Goal: Information Seeking & Learning: Learn about a topic

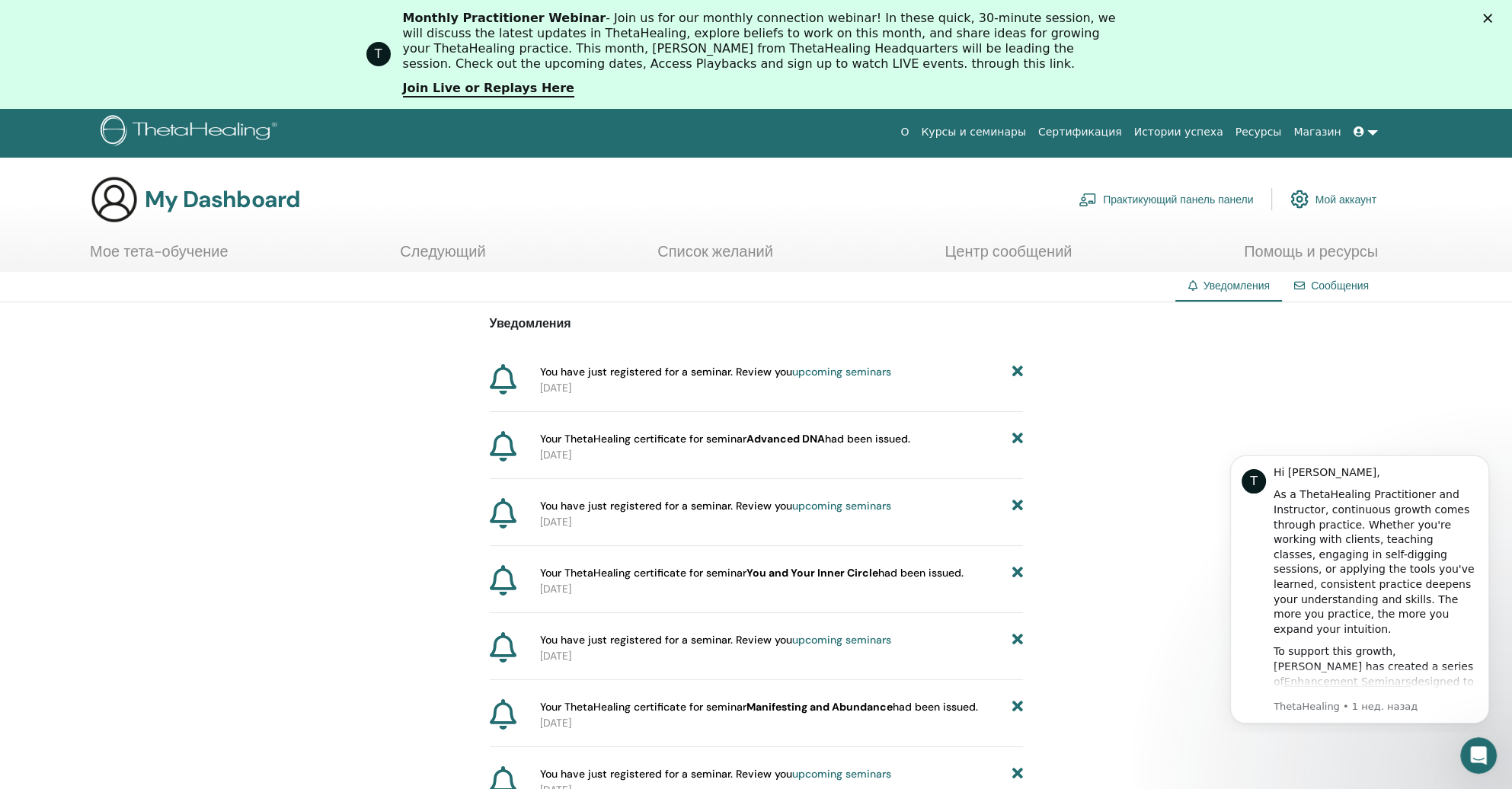
click at [1102, 135] on link "Сертификация" at bounding box center [1079, 133] width 96 height 29
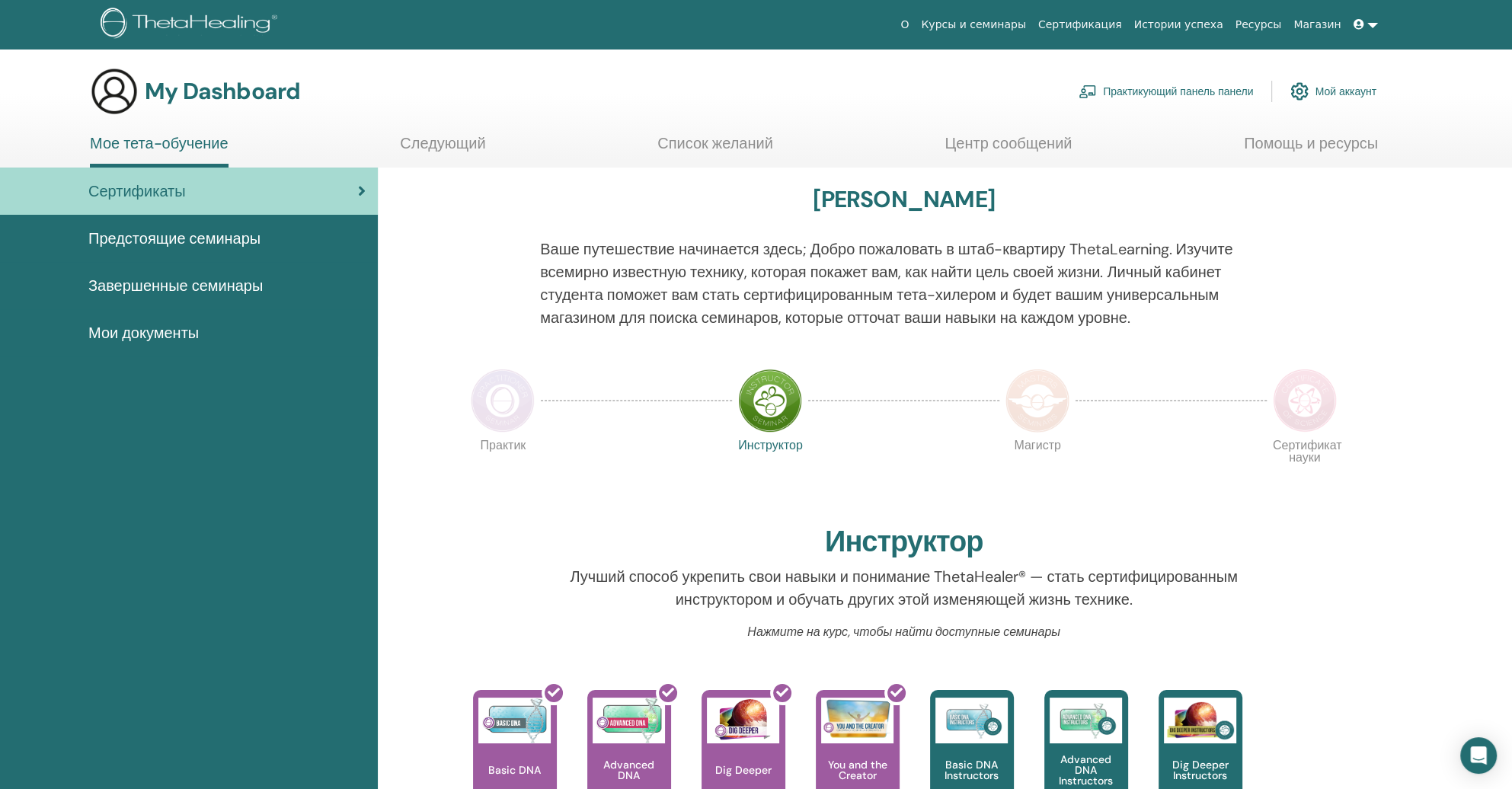
click at [313, 193] on div "Сертификаты" at bounding box center [188, 191] width 353 height 23
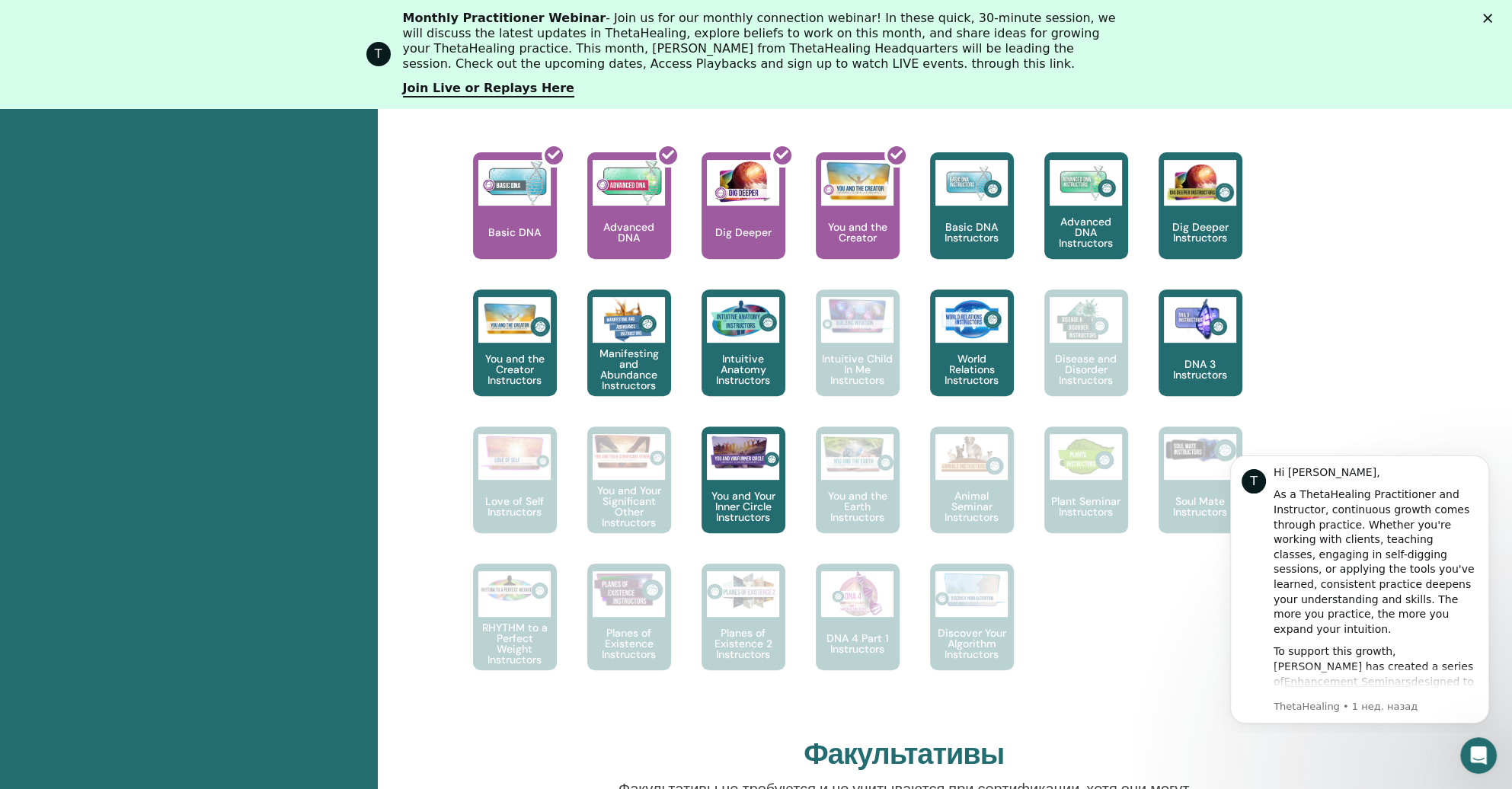
scroll to position [725, 0]
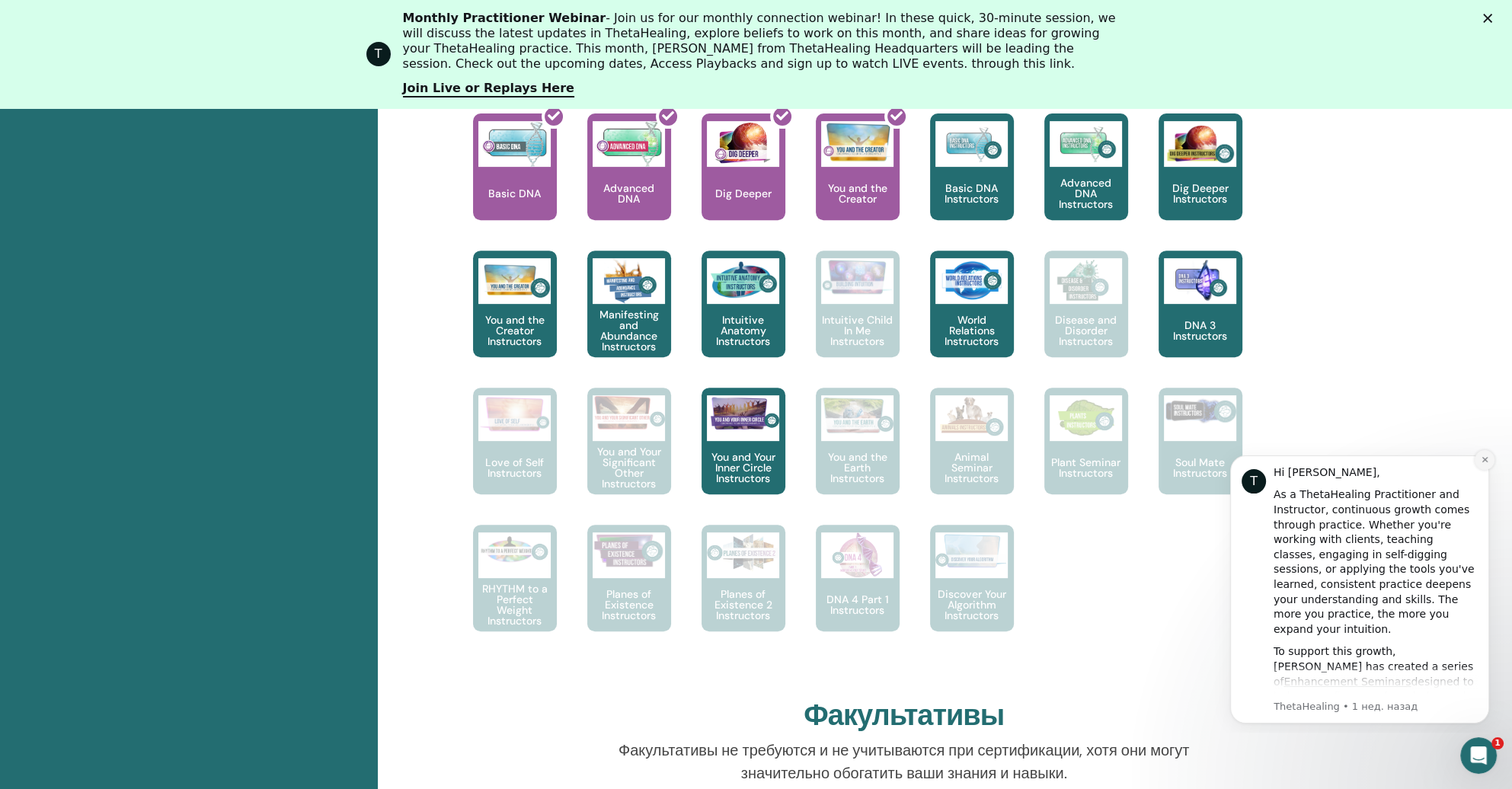
click at [1486, 456] on icon "Dismiss notification" at bounding box center [1484, 460] width 9 height 9
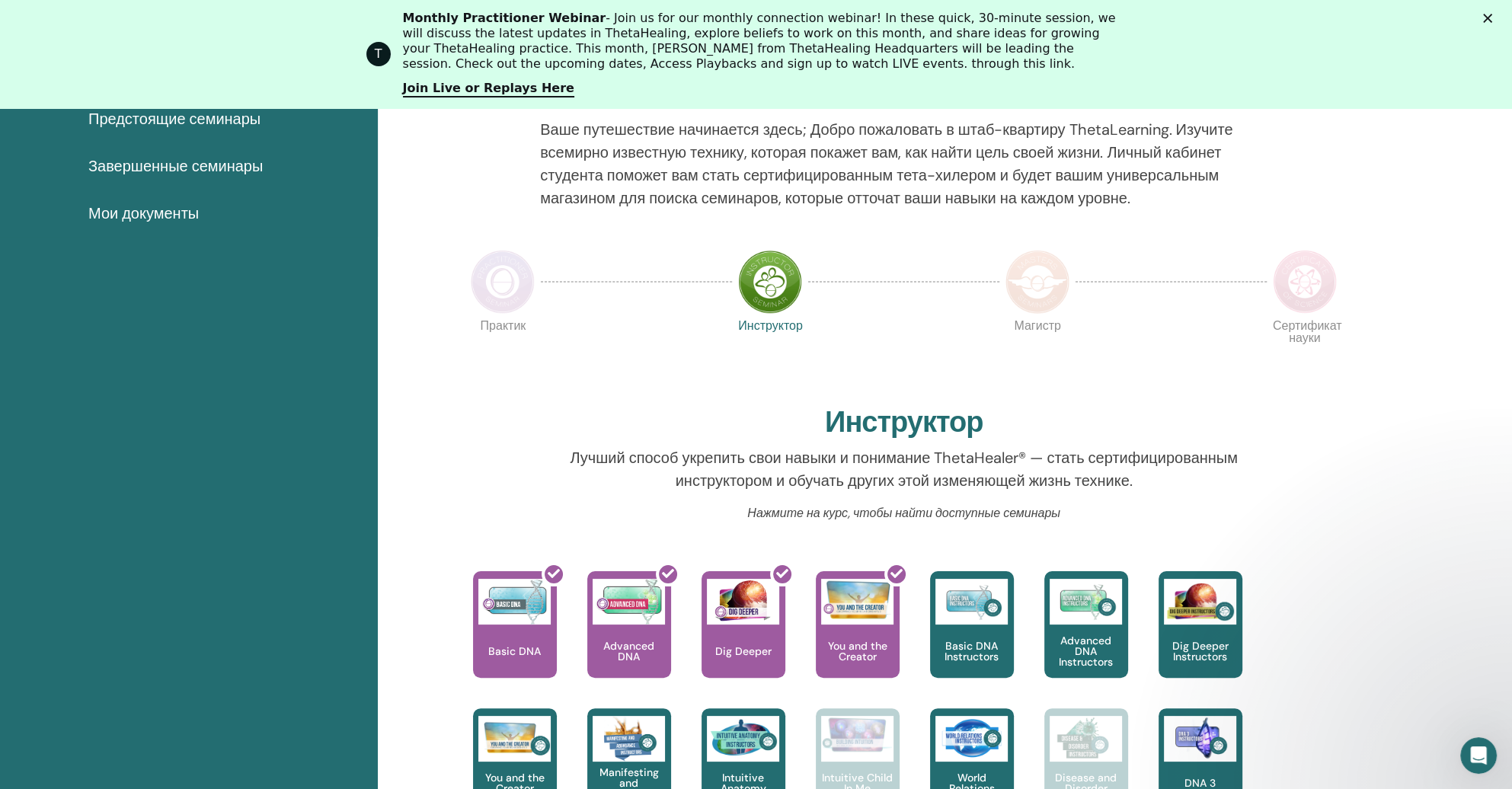
scroll to position [268, 0]
click at [498, 282] on img at bounding box center [502, 281] width 64 height 64
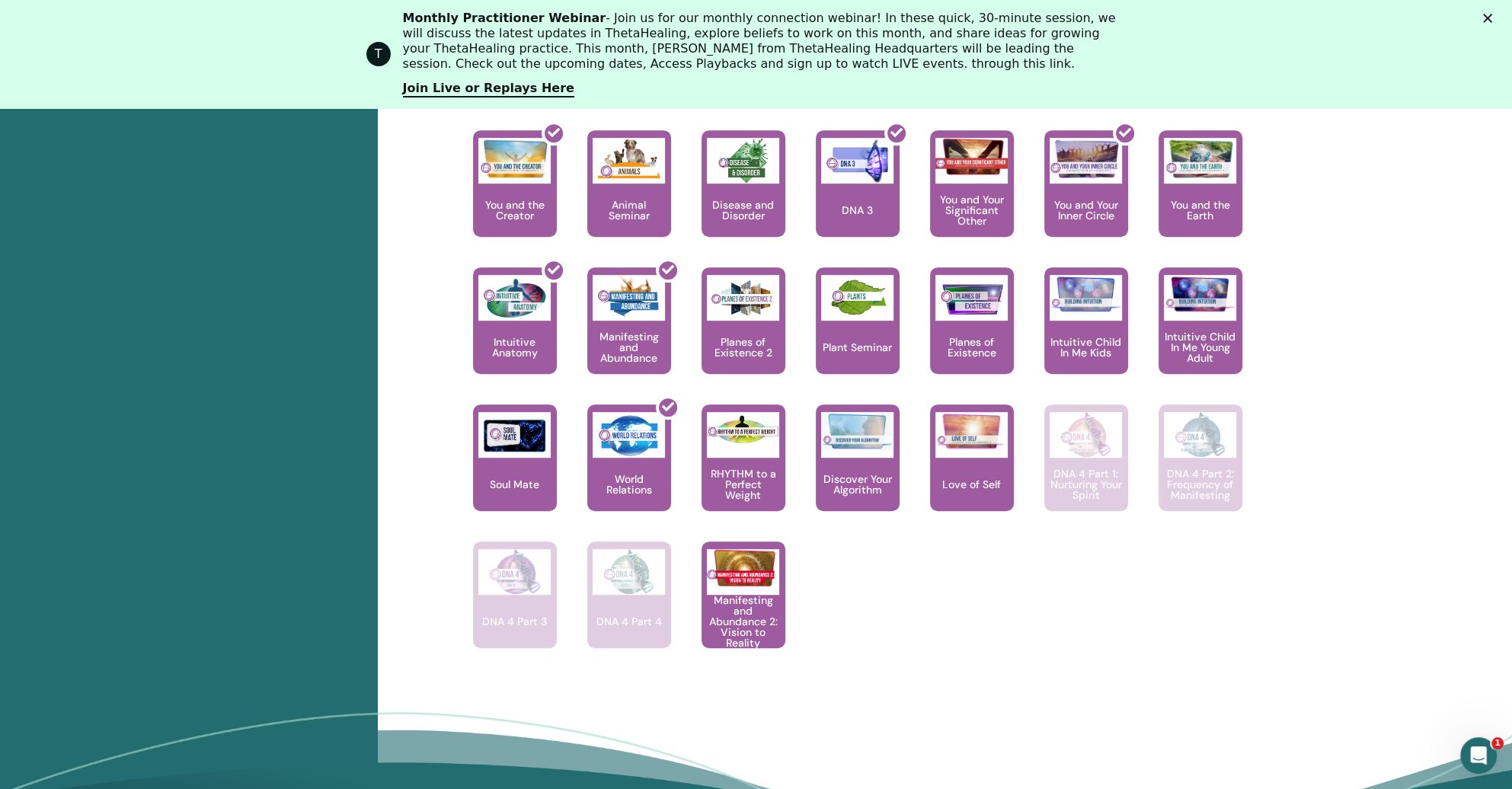
scroll to position [953, 0]
click at [991, 670] on div "Learn to understand the difference of the Creators voice verses your ego. What …" at bounding box center [892, 403] width 900 height 548
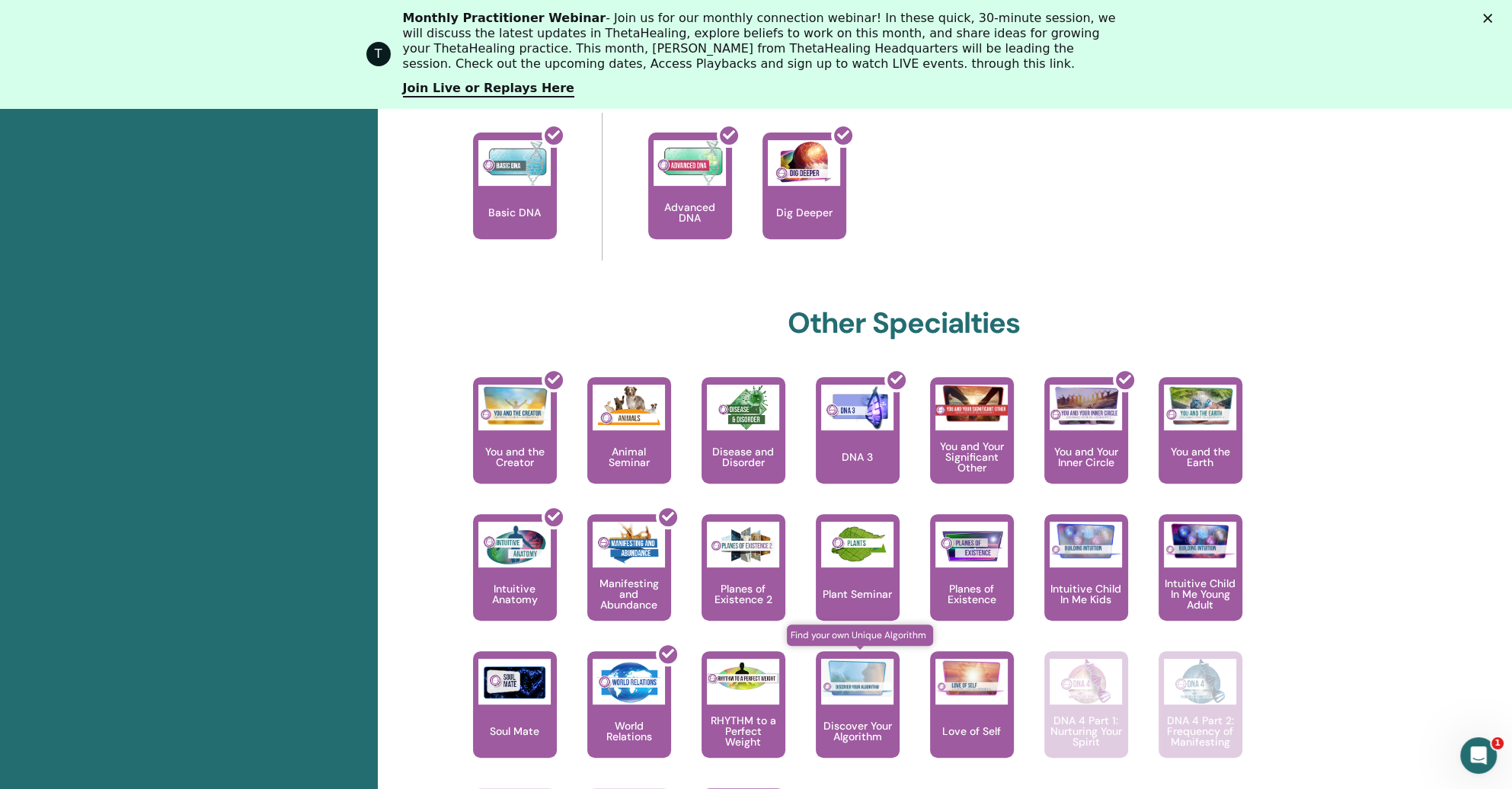
scroll to position [877, 0]
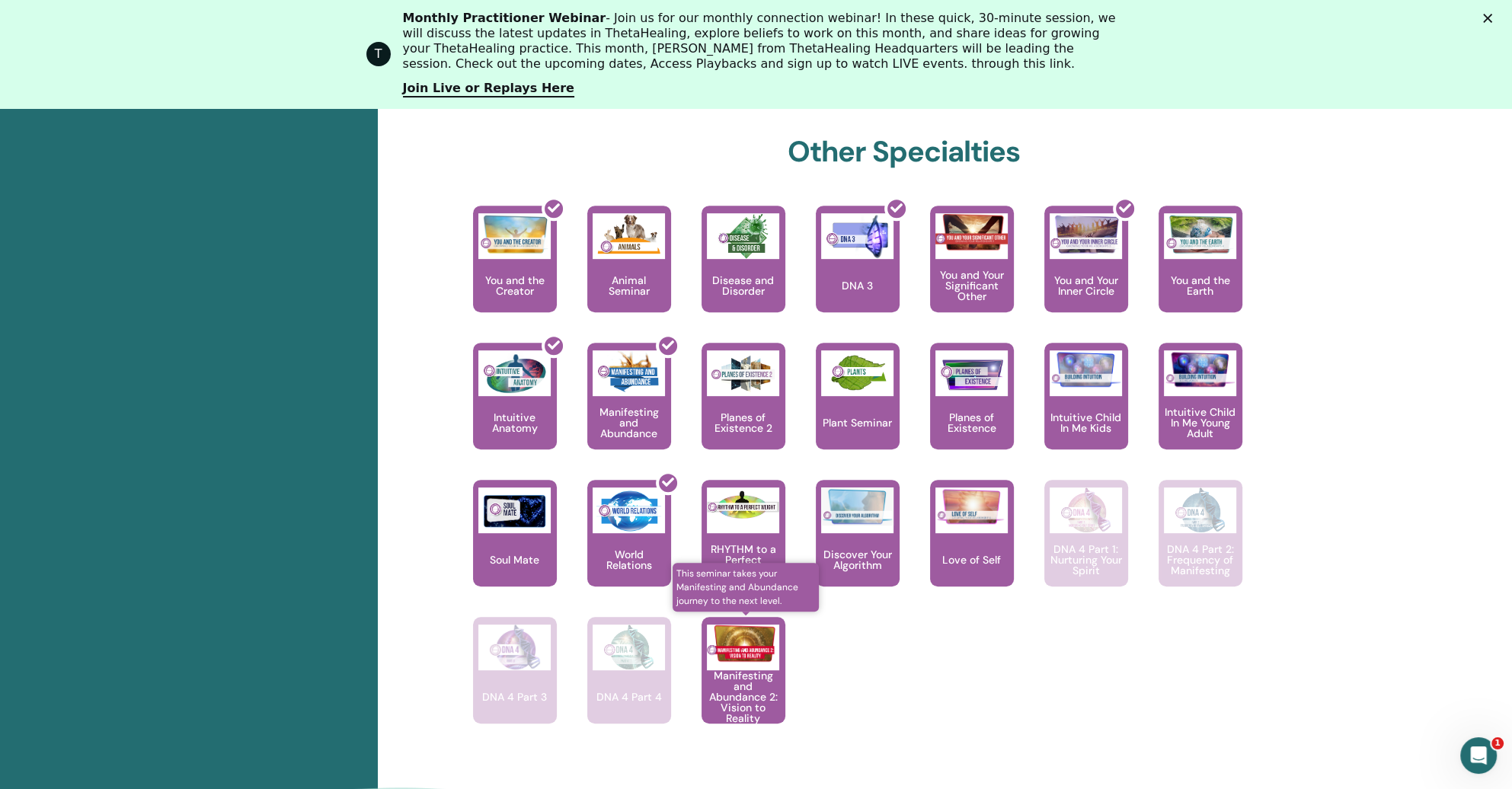
click at [744, 661] on div at bounding box center [742, 648] width 72 height 46
click at [744, 679] on p "Manifesting and Abundance 2: Vision to Reality" at bounding box center [744, 696] width 84 height 53
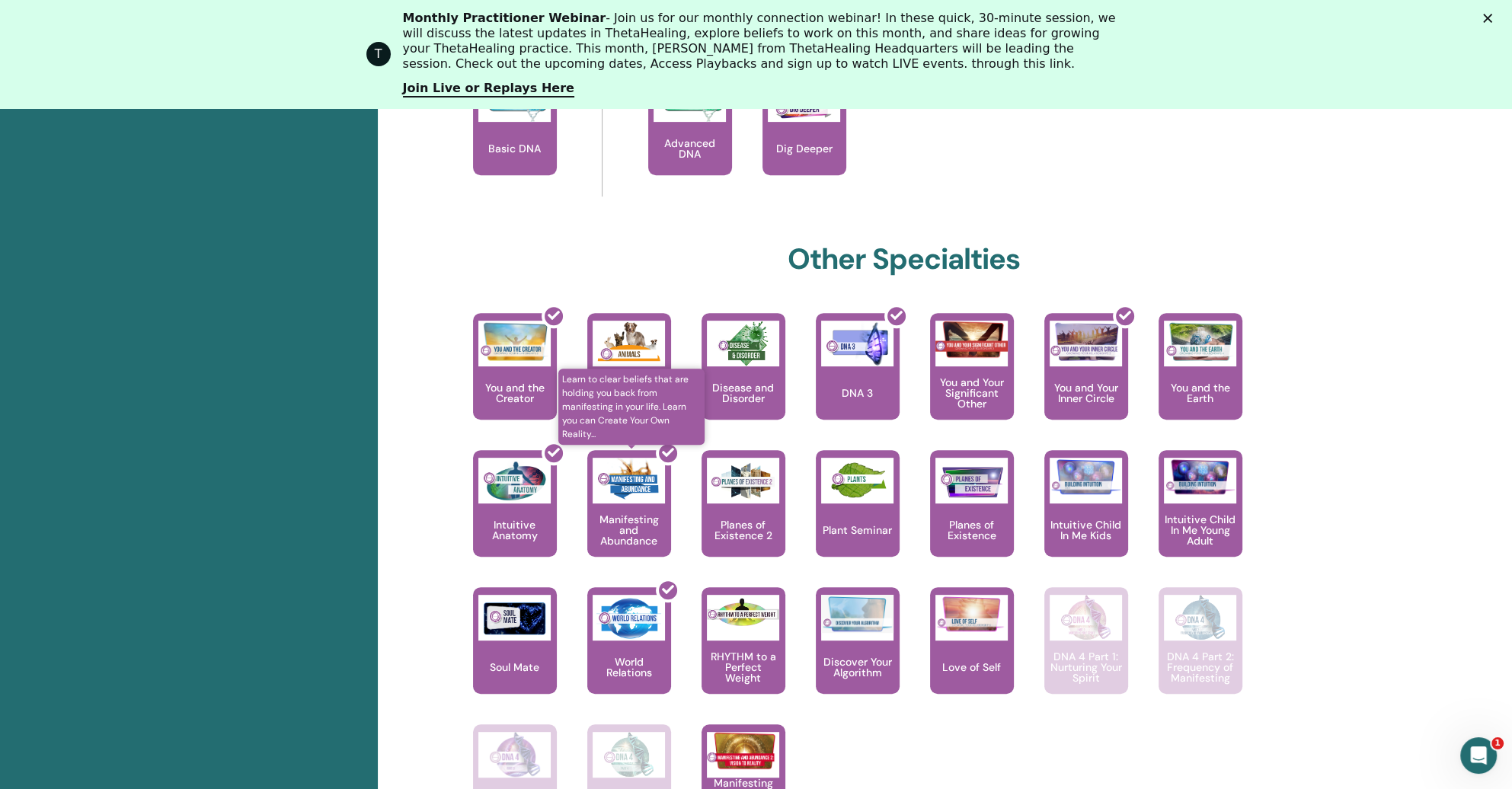
click at [648, 529] on div at bounding box center [638, 510] width 84 height 137
click at [625, 521] on div at bounding box center [638, 510] width 84 height 137
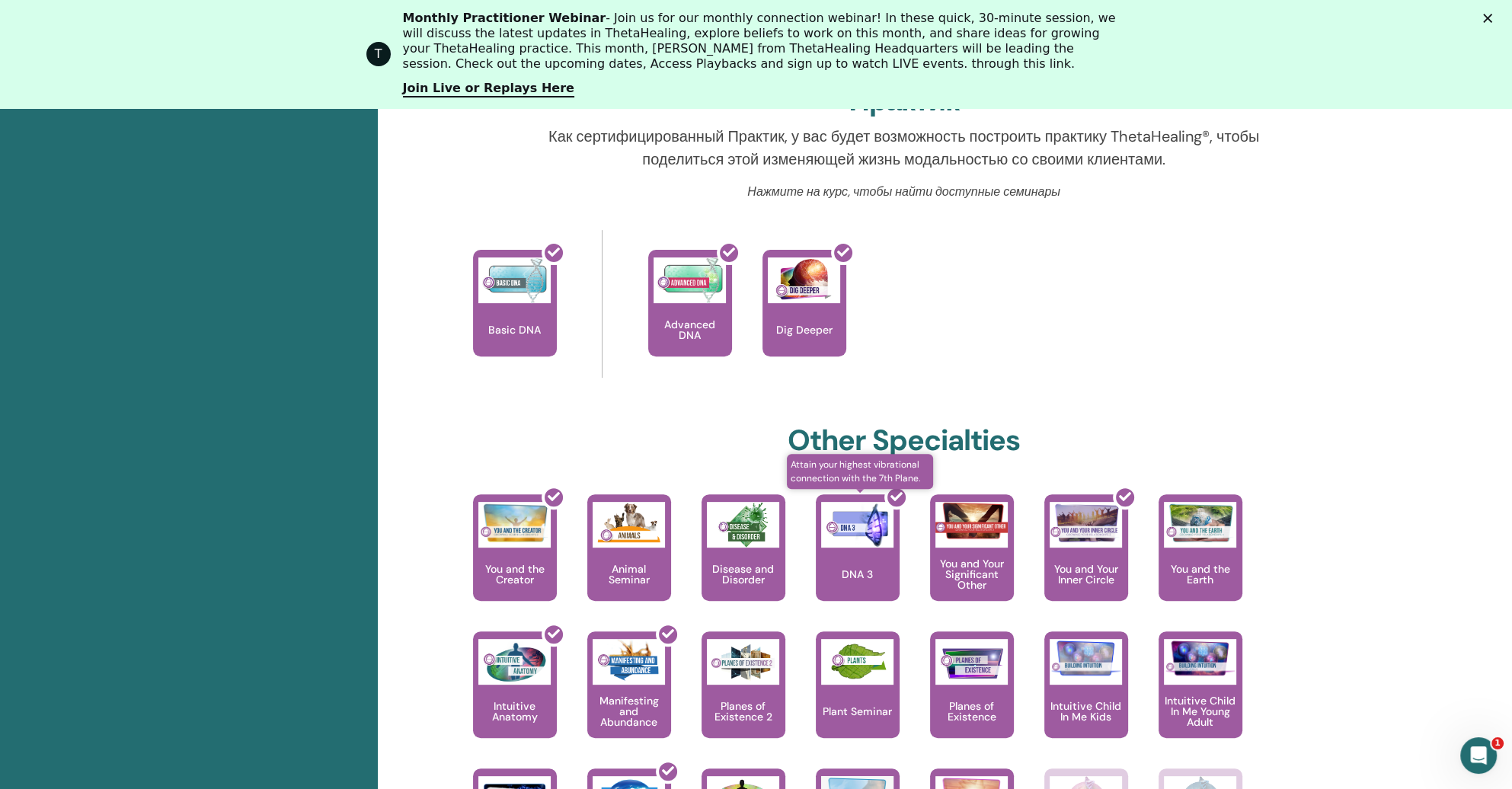
scroll to position [586, 0]
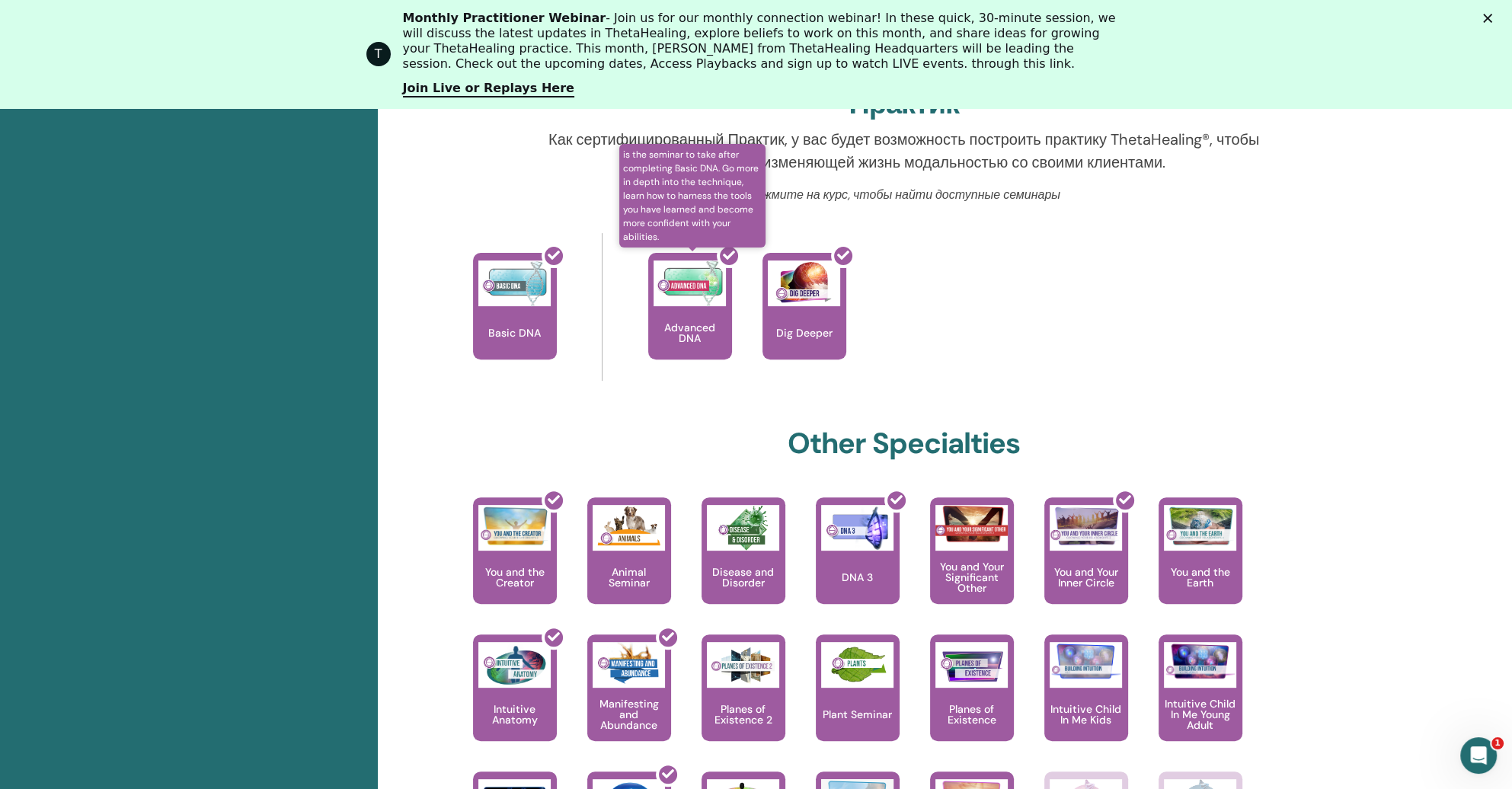
click at [687, 329] on div at bounding box center [699, 312] width 84 height 137
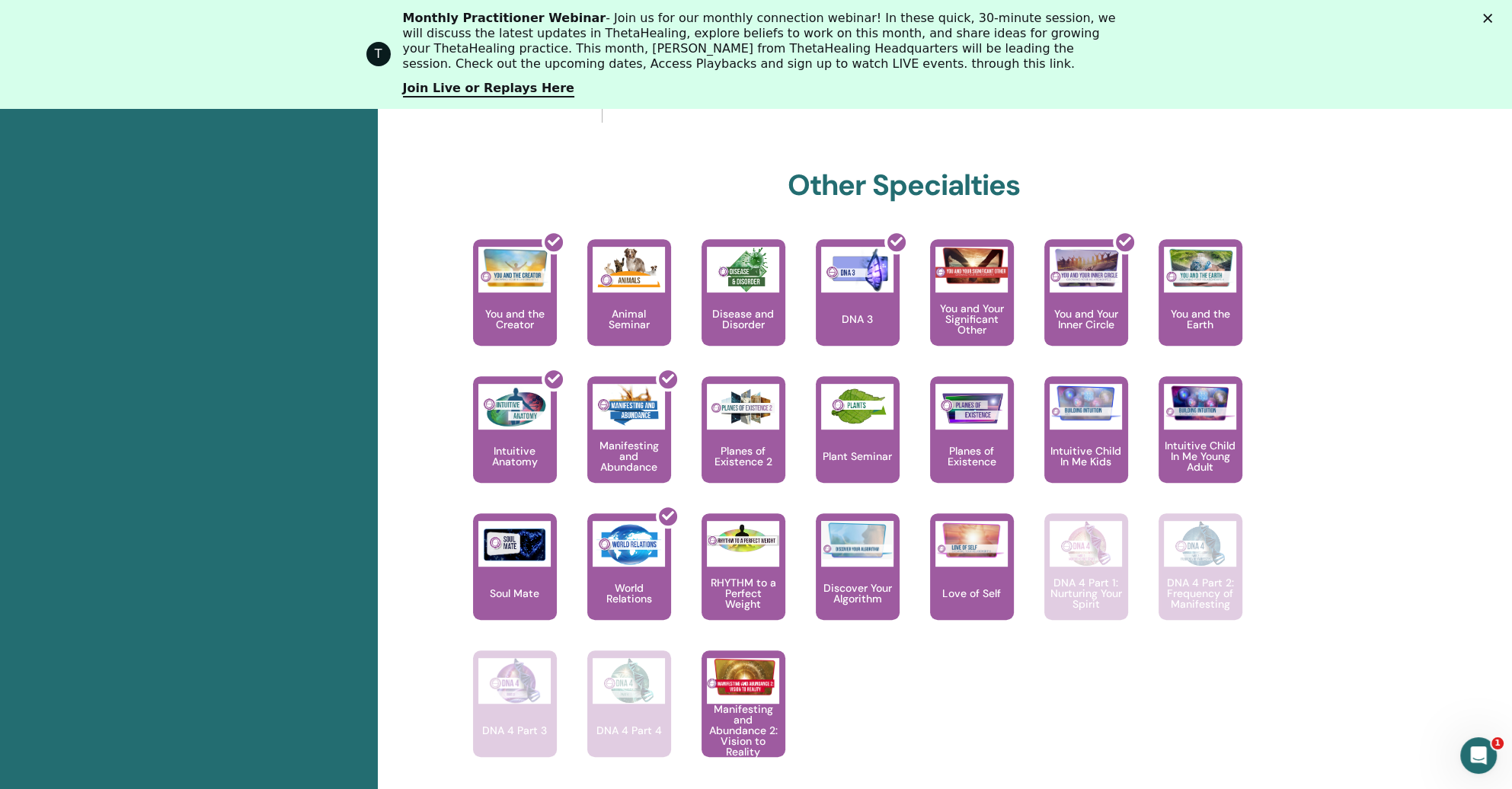
scroll to position [859, 0]
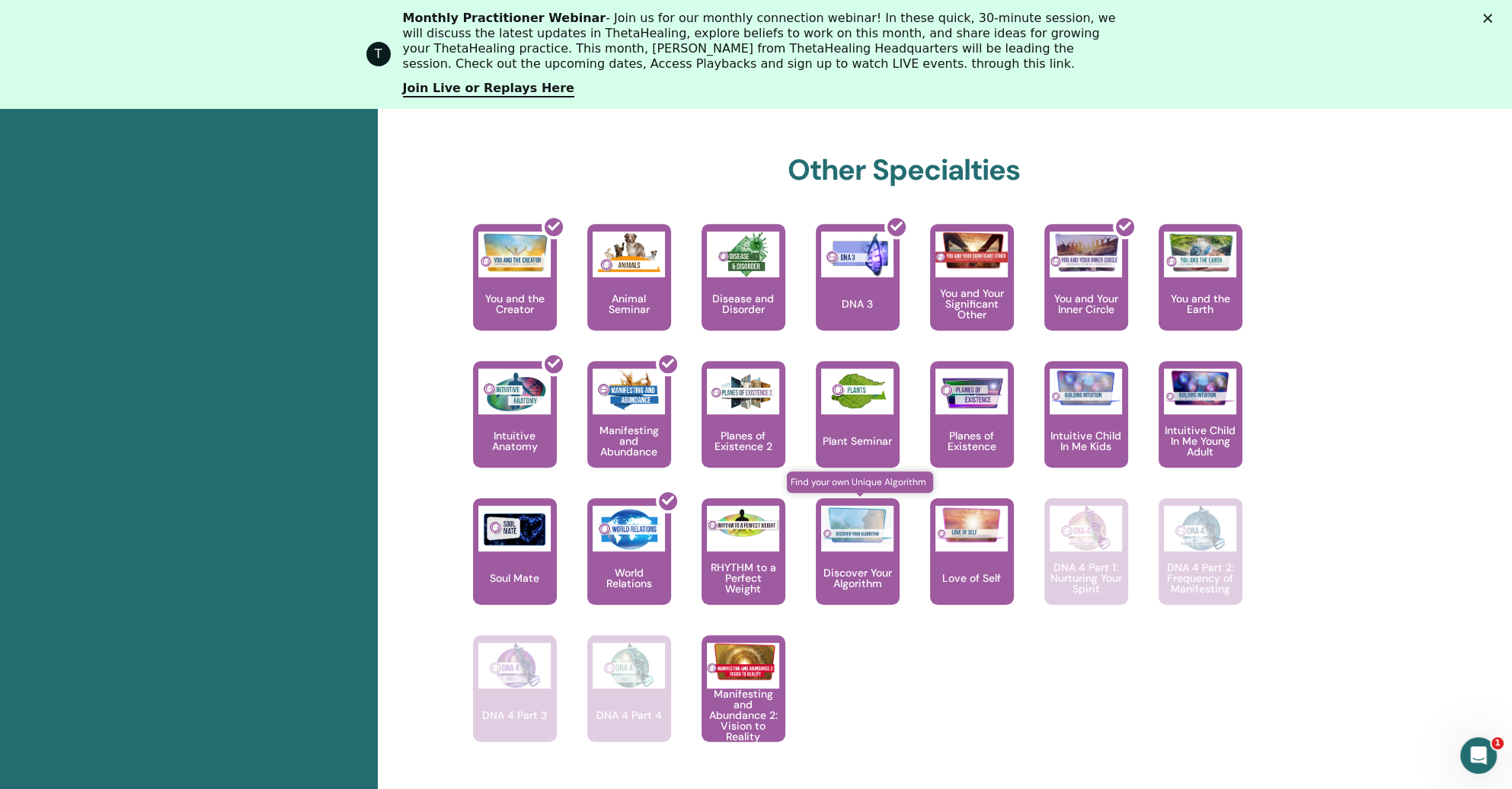
click at [853, 577] on p "Discover Your Algorithm" at bounding box center [858, 578] width 84 height 21
click at [851, 573] on p "Discover Your Algorithm" at bounding box center [858, 578] width 84 height 21
